Goal: Leave review/rating

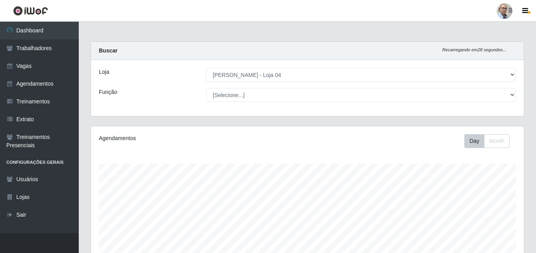
select select "251"
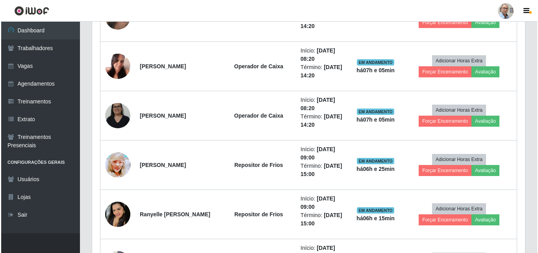
scroll to position [416, 0]
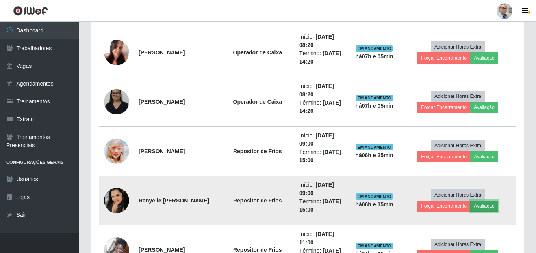
click at [487, 206] on button "Avaliação" at bounding box center [485, 205] width 28 height 11
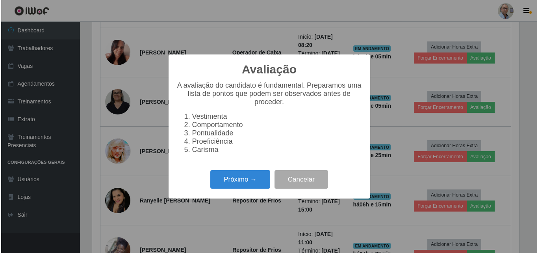
scroll to position [164, 429]
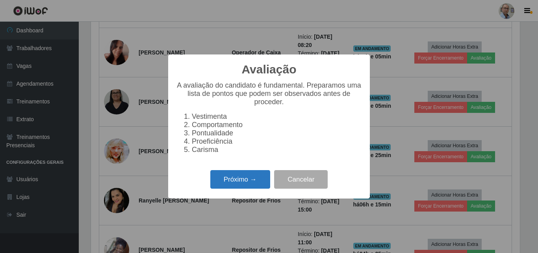
click at [251, 185] on button "Próximo →" at bounding box center [240, 179] width 60 height 19
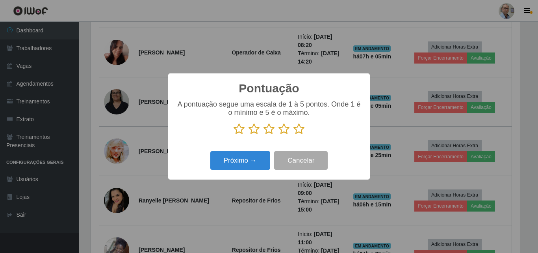
scroll to position [393918, 393652]
click at [298, 130] on icon at bounding box center [299, 129] width 11 height 12
click at [294, 135] on input "radio" at bounding box center [294, 135] width 0 height 0
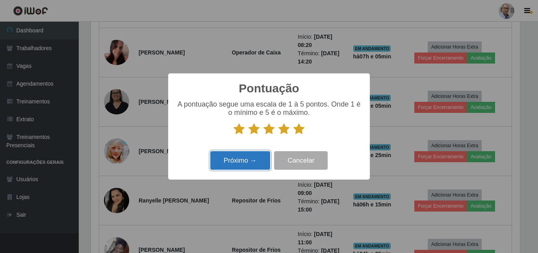
click at [254, 160] on button "Próximo →" at bounding box center [240, 160] width 60 height 19
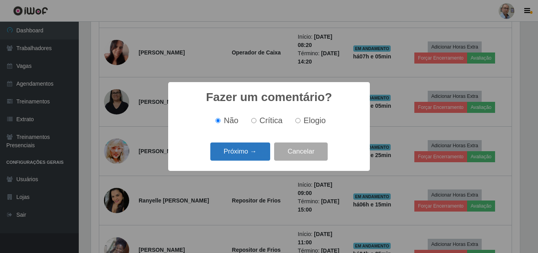
click at [258, 158] on button "Próximo →" at bounding box center [240, 151] width 60 height 19
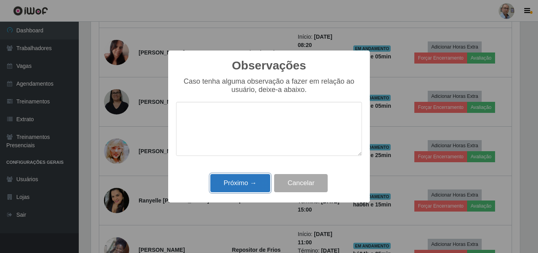
click at [242, 183] on button "Próximo →" at bounding box center [240, 183] width 60 height 19
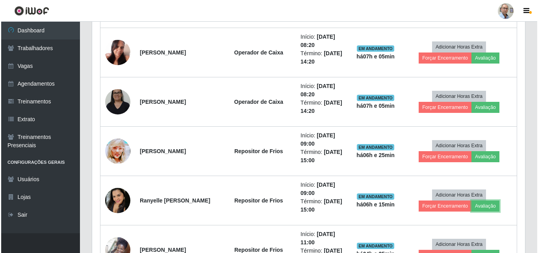
scroll to position [164, 433]
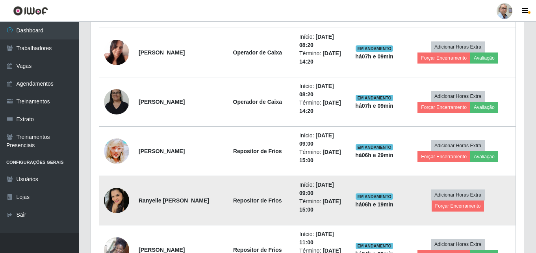
click at [119, 201] on img at bounding box center [116, 200] width 25 height 25
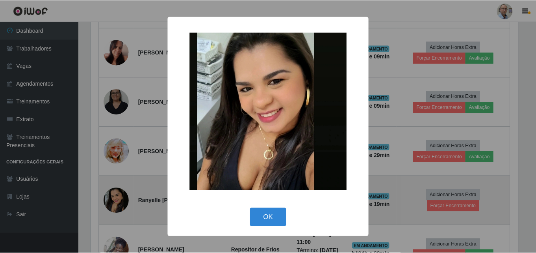
scroll to position [164, 429]
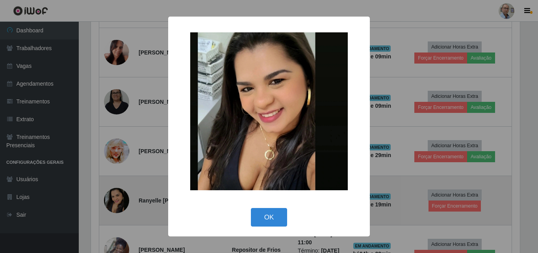
click at [119, 201] on div "× OK Cancel" at bounding box center [269, 126] width 538 height 253
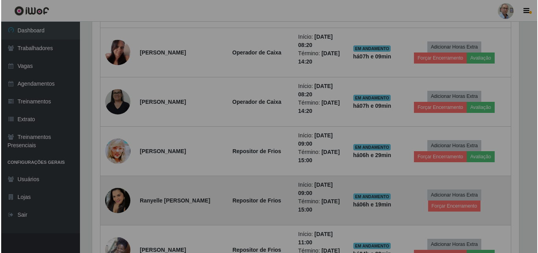
scroll to position [164, 433]
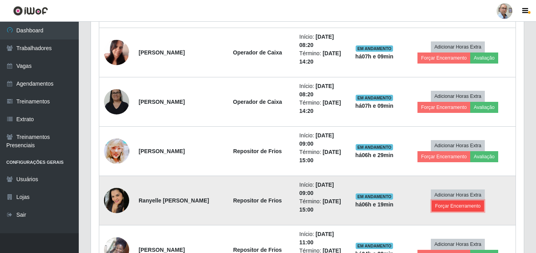
click at [441, 208] on button "Forçar Encerramento" at bounding box center [458, 205] width 53 height 11
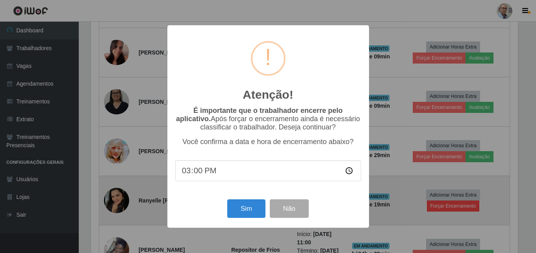
scroll to position [164, 429]
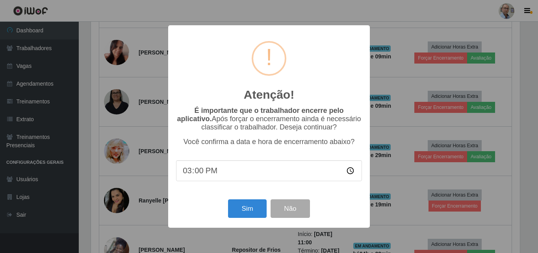
click at [201, 175] on input "15:00" at bounding box center [269, 170] width 186 height 21
type input "15:00"
click at [251, 216] on button "Sim" at bounding box center [247, 208] width 38 height 19
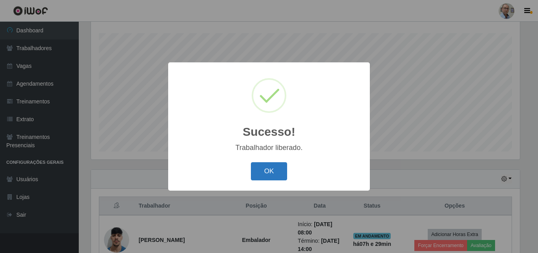
click at [274, 168] on button "OK" at bounding box center [269, 171] width 37 height 19
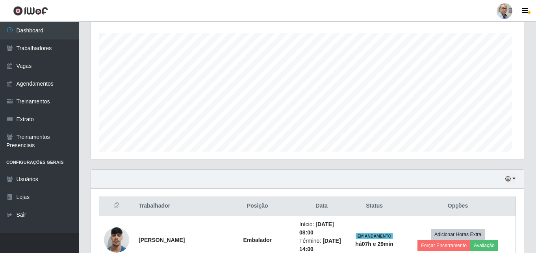
scroll to position [164, 433]
